Goal: Information Seeking & Learning: Learn about a topic

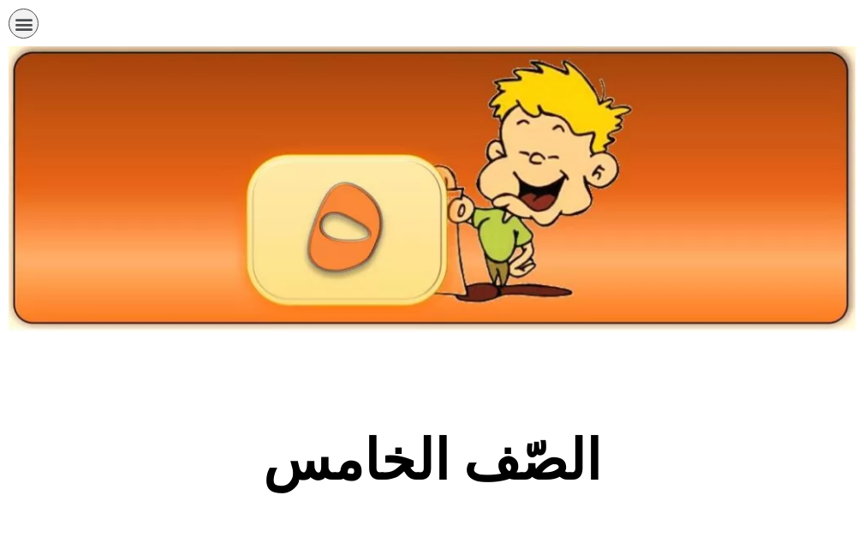
scroll to position [891, 0]
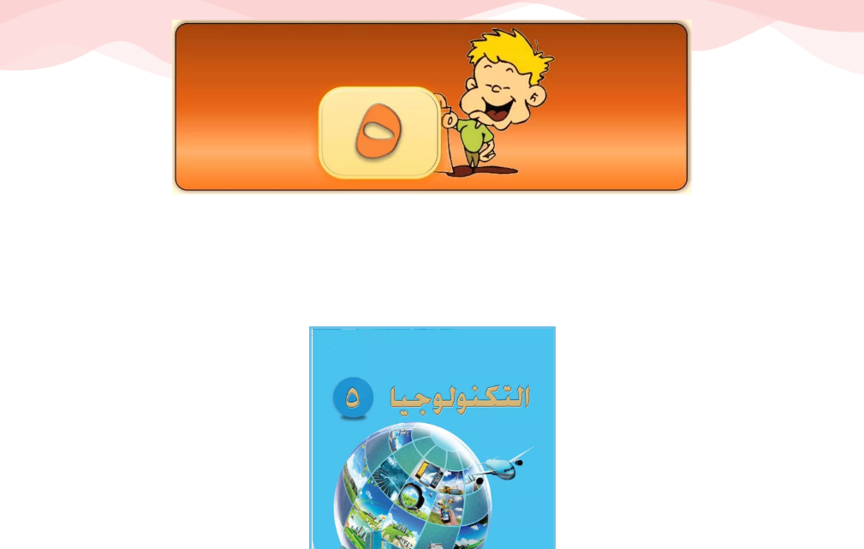
scroll to position [137, 0]
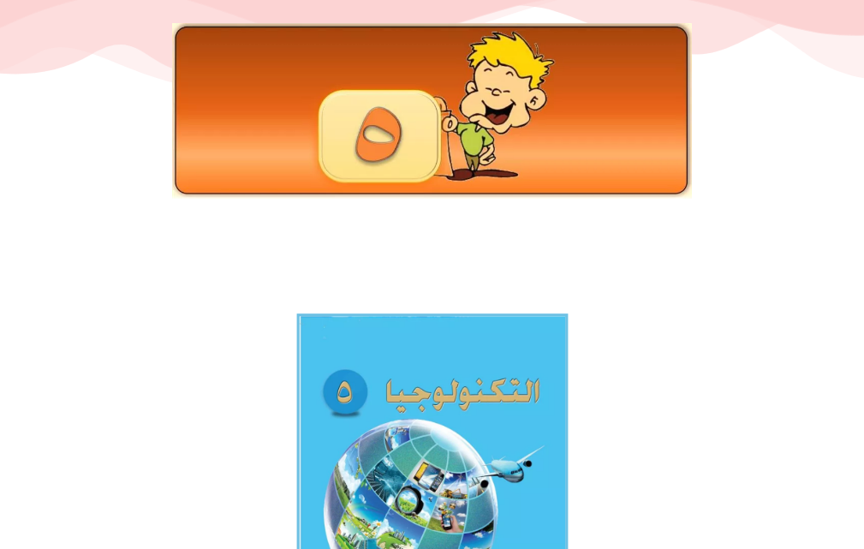
click at [376, 441] on img at bounding box center [432, 490] width 272 height 355
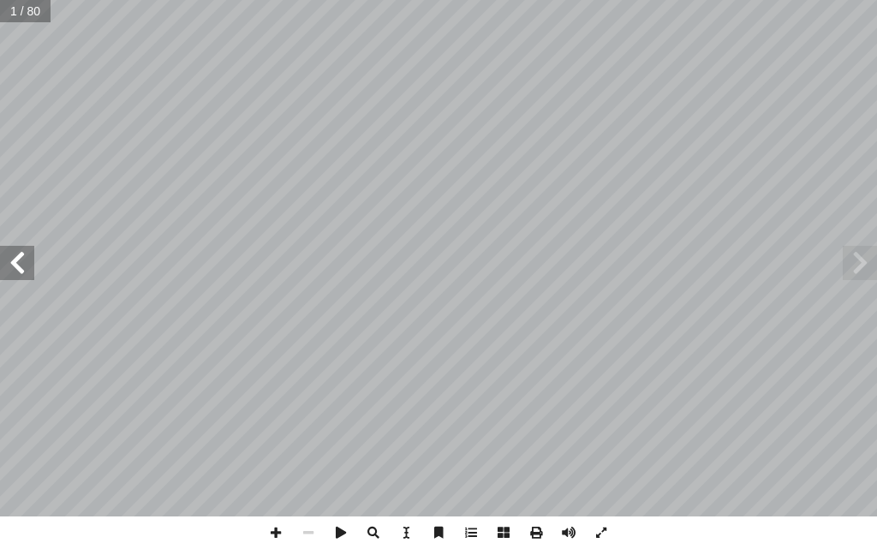
click at [29, 260] on span at bounding box center [17, 263] width 34 height 34
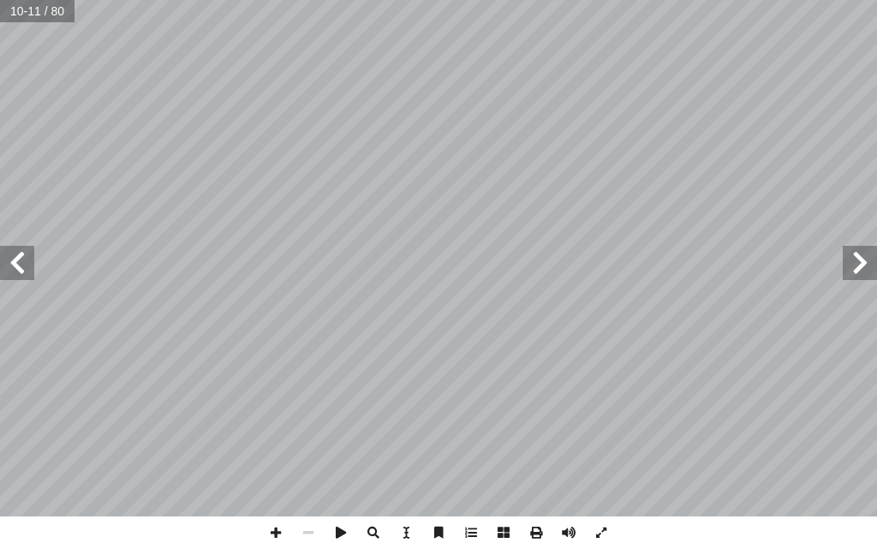
click at [846, 258] on span at bounding box center [860, 263] width 34 height 34
click at [17, 269] on span at bounding box center [17, 263] width 34 height 34
click at [9, 269] on span at bounding box center [17, 263] width 34 height 34
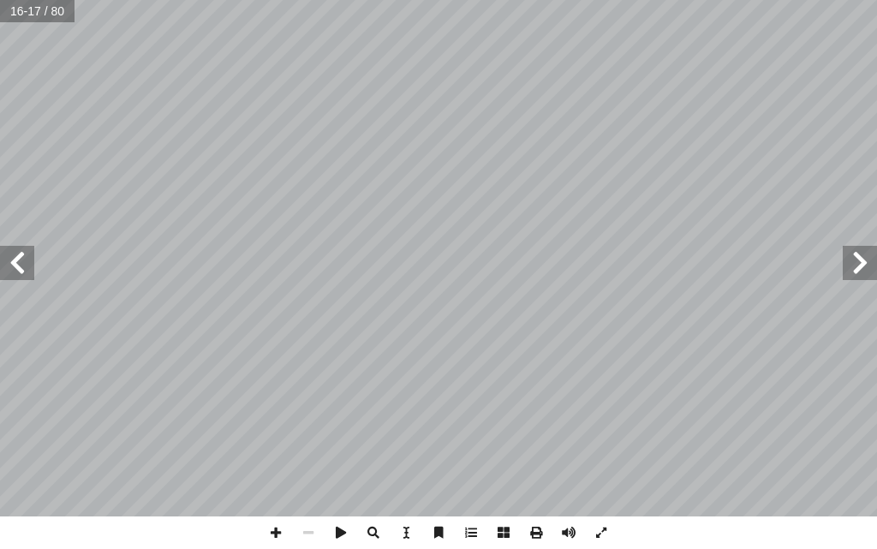
click at [9, 269] on span at bounding box center [17, 263] width 34 height 34
click at [867, 269] on span at bounding box center [860, 263] width 34 height 34
